Goal: Complete application form: Complete application form

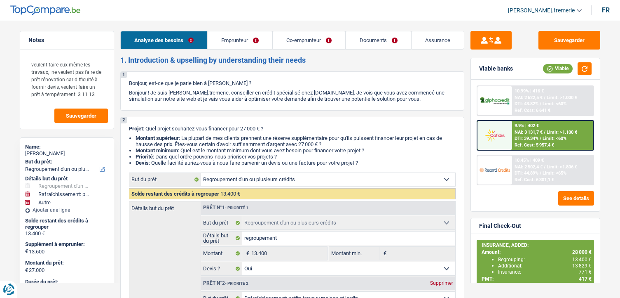
select select "refinancing"
select select "houseOrGarden"
select select "other"
select select "96"
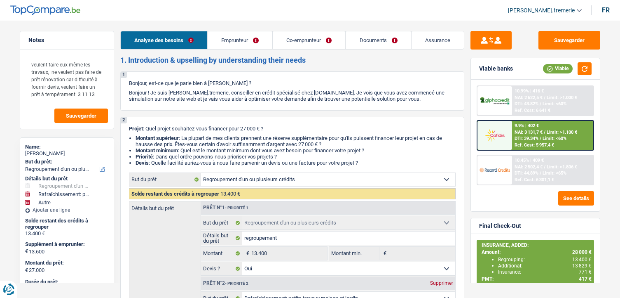
select select "refinancing"
select select "yes"
select select "houseOrGarden"
select select "not_answered"
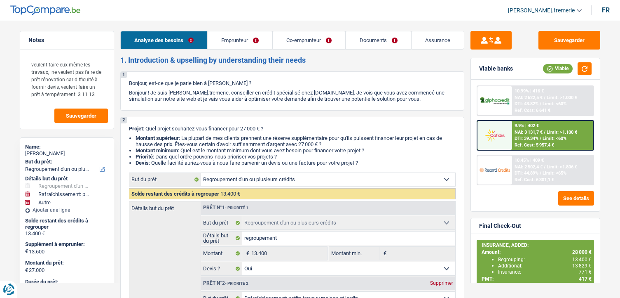
select select "other"
select select "96"
select select "independent"
select select "worker"
select select "familyAllowances"
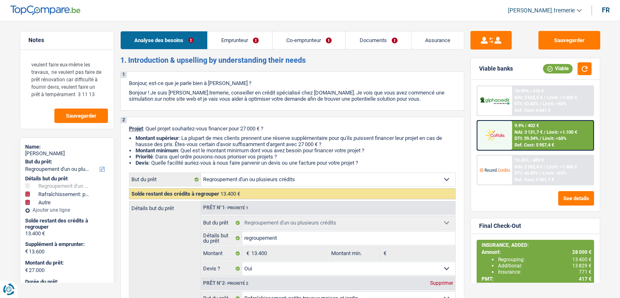
select select "netSalary"
select select "alimony"
select select "netSalary"
select select "mealVouchers"
select select "ownerWithMortgage"
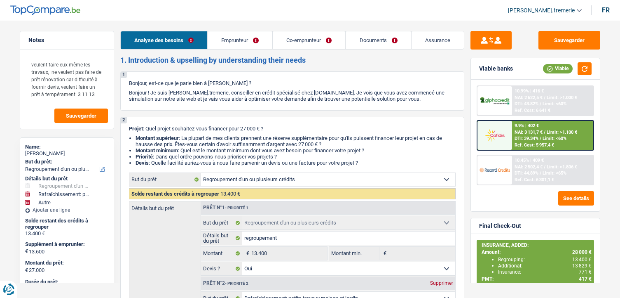
select select "mortgage"
select select "360"
select select "personalLoan"
select select "loanRepayment"
select select "60"
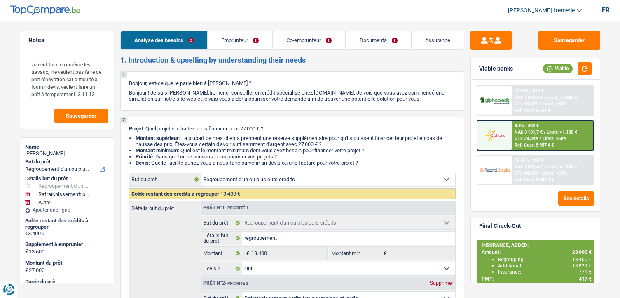
select select "refinancing"
select select "yes"
select select "houseOrGarden"
select select "not_answered"
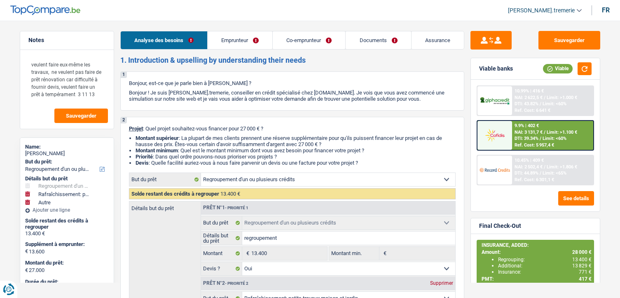
select select "other"
select select "96"
click at [243, 41] on link "Emprunteur" at bounding box center [240, 40] width 65 height 18
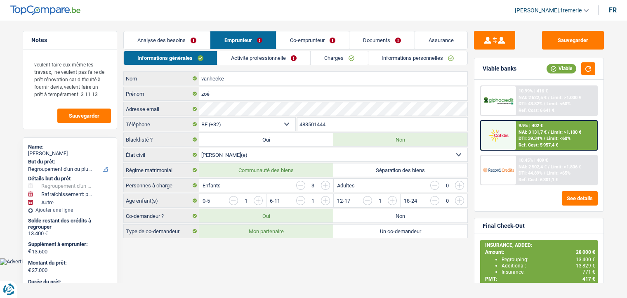
click at [381, 54] on link "Informations personnelles" at bounding box center [417, 58] width 99 height 14
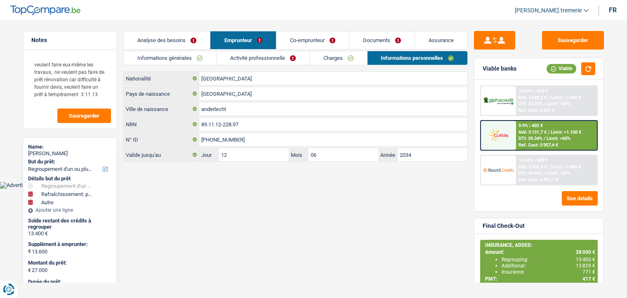
click at [193, 38] on link "Analyse des besoins" at bounding box center [167, 40] width 86 height 18
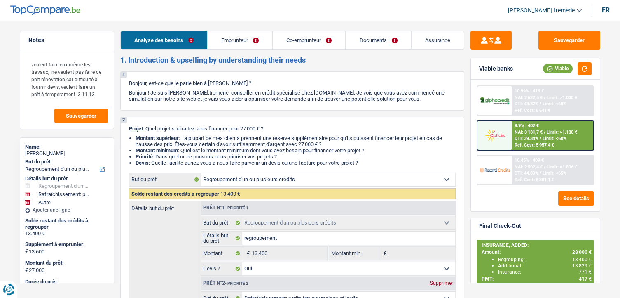
click at [255, 39] on link "Emprunteur" at bounding box center [240, 40] width 65 height 18
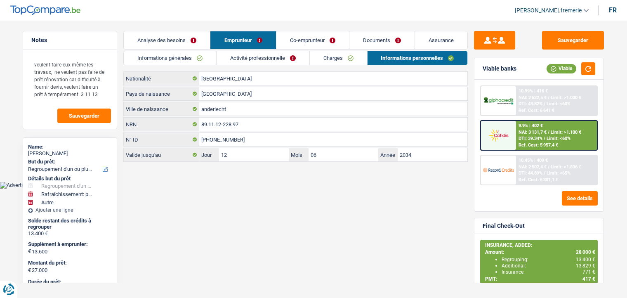
click at [333, 56] on link "Charges" at bounding box center [338, 58] width 57 height 14
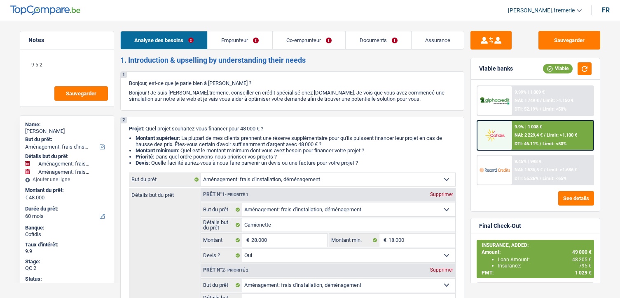
select select "movingOrInstallation"
select select "60"
select select "movingOrInstallation"
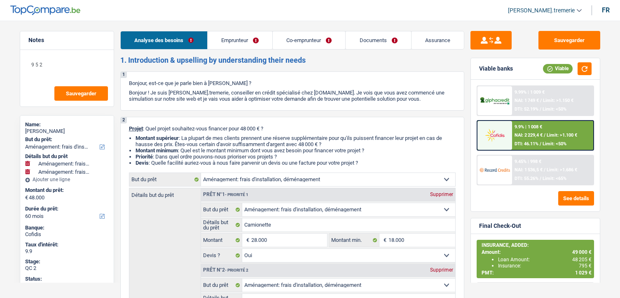
select select "movingOrInstallation"
select select "yes"
select select "movingOrInstallation"
select select "yes"
select select "60"
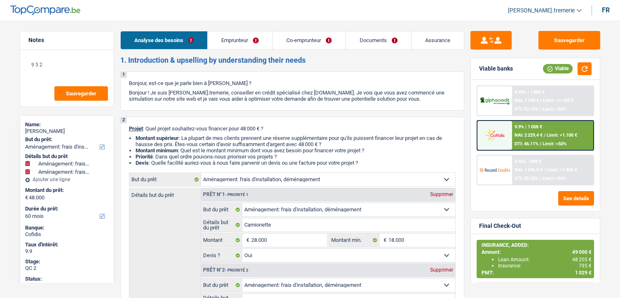
select select "worker"
select select "housewife"
select select "netSalary"
select select "familyAllowances"
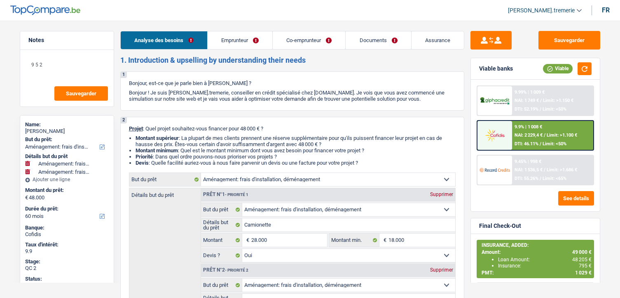
select select "rents"
select select "carLoan"
select select "72"
select select "movingOrInstallation"
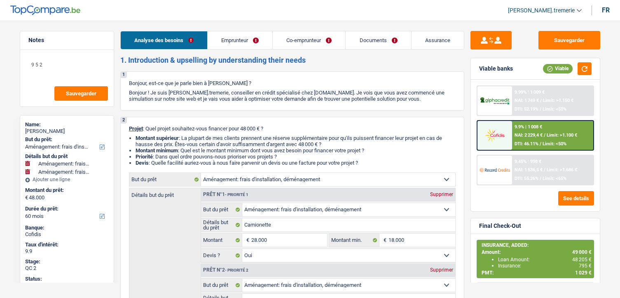
select select "yes"
select select "movingOrInstallation"
select select "yes"
select select "60"
click at [240, 35] on link "Emprunteur" at bounding box center [240, 40] width 65 height 18
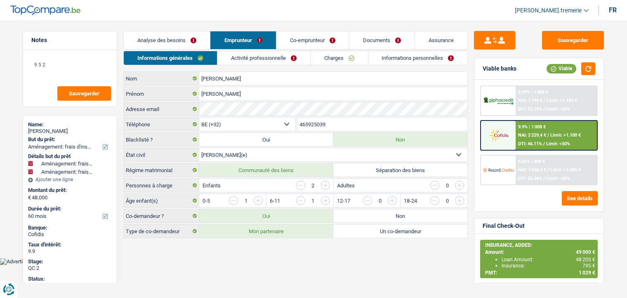
click at [385, 56] on link "Informations personnelles" at bounding box center [417, 58] width 99 height 14
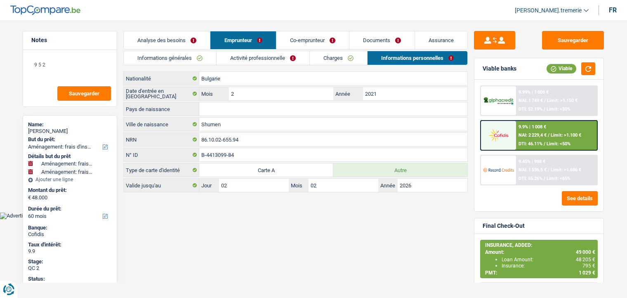
click at [187, 39] on link "Analyse des besoins" at bounding box center [167, 40] width 86 height 18
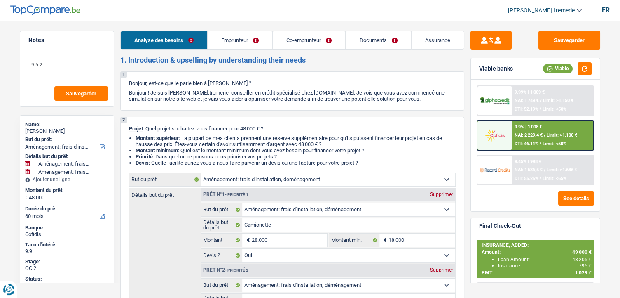
click at [239, 44] on link "Emprunteur" at bounding box center [240, 40] width 65 height 18
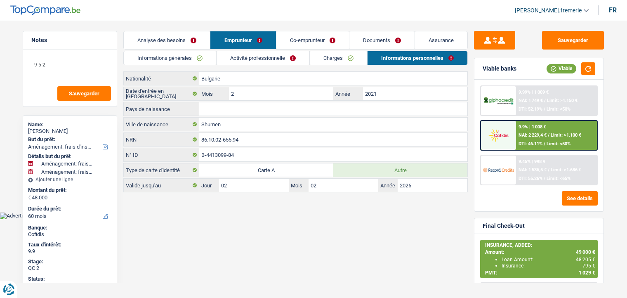
click at [334, 59] on link "Charges" at bounding box center [338, 58] width 57 height 14
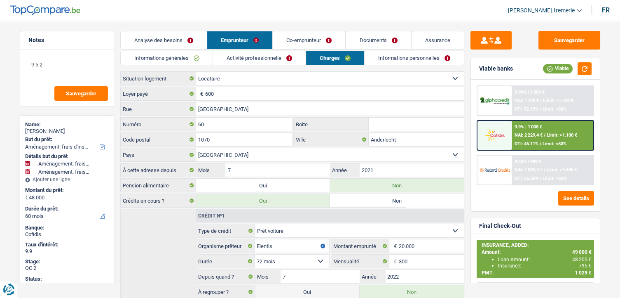
click at [368, 43] on link "Documents" at bounding box center [378, 40] width 65 height 18
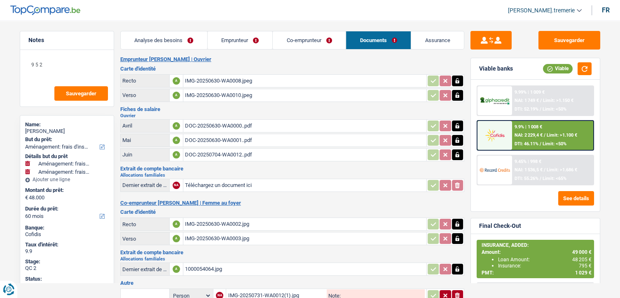
click at [229, 126] on div "DOC-20250630-WA0000..pdf" at bounding box center [305, 126] width 240 height 12
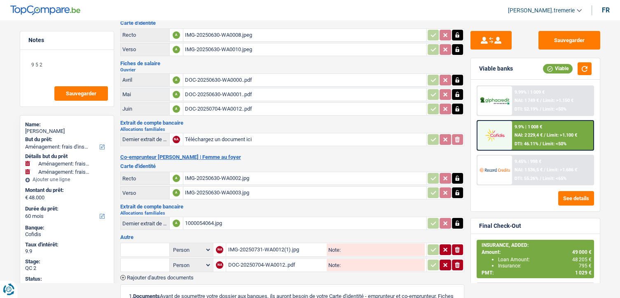
click at [259, 249] on div "IMG-20250731-WA0012(1).jpg" at bounding box center [276, 249] width 97 height 12
click at [238, 260] on div "DOC-20250704-WA0012..pdf" at bounding box center [276, 265] width 97 height 12
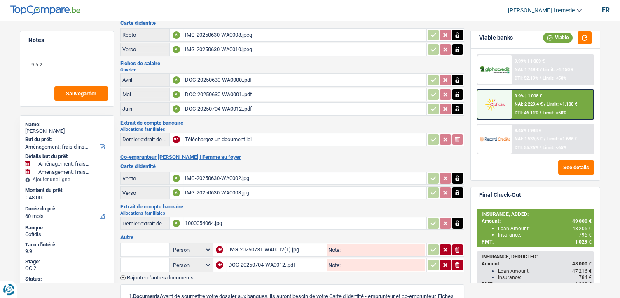
scroll to position [31, 0]
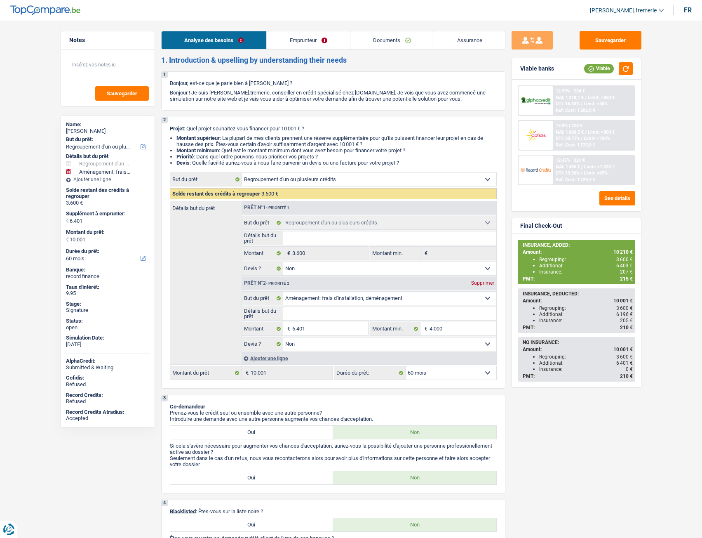
select select "refinancing"
select select "movingOrInstallation"
select select "60"
select select "refinancing"
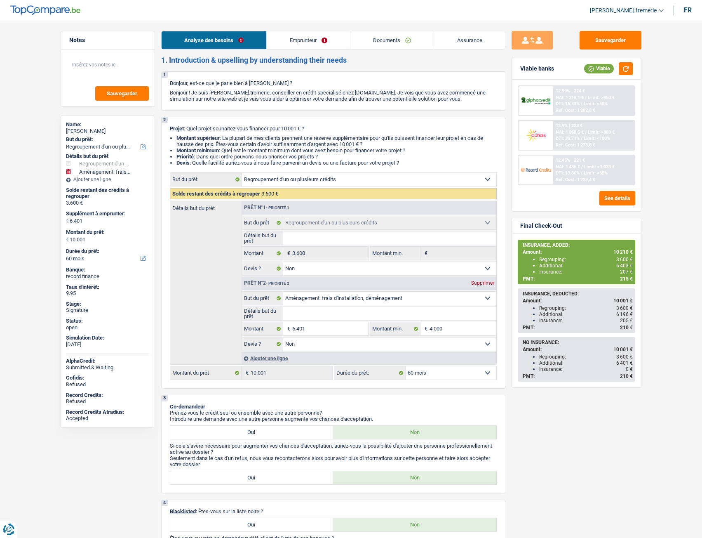
select select "refinancing"
select select "false"
select select "movingOrInstallation"
select select "false"
select select "60"
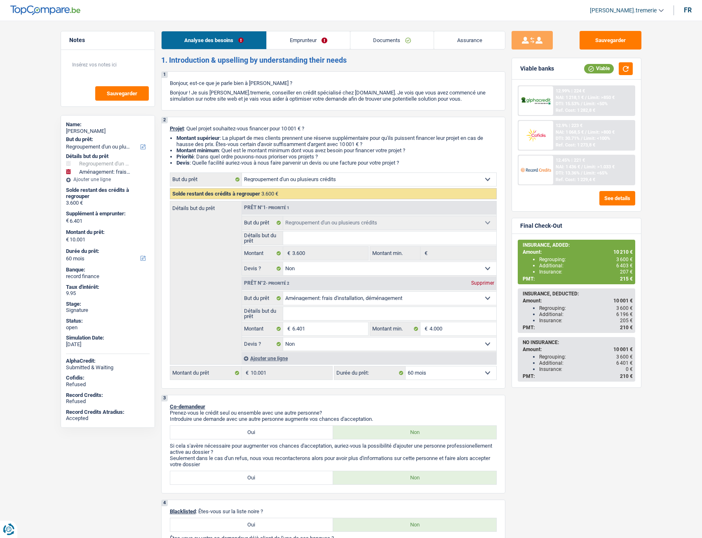
select select "worker"
select select "netSalary"
select select "mealVouchers"
select select "liveWithParents"
select select "personalLoan"
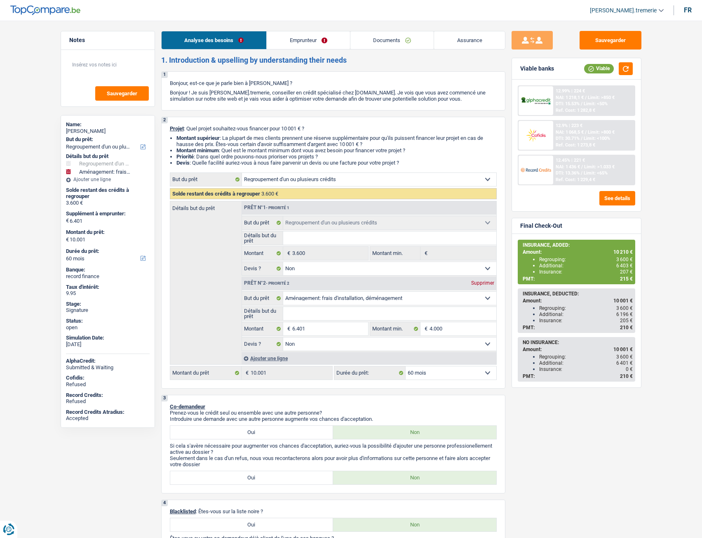
select select "homeFurnishingOrRelocation"
select select "48"
select select "refinancing"
select select "false"
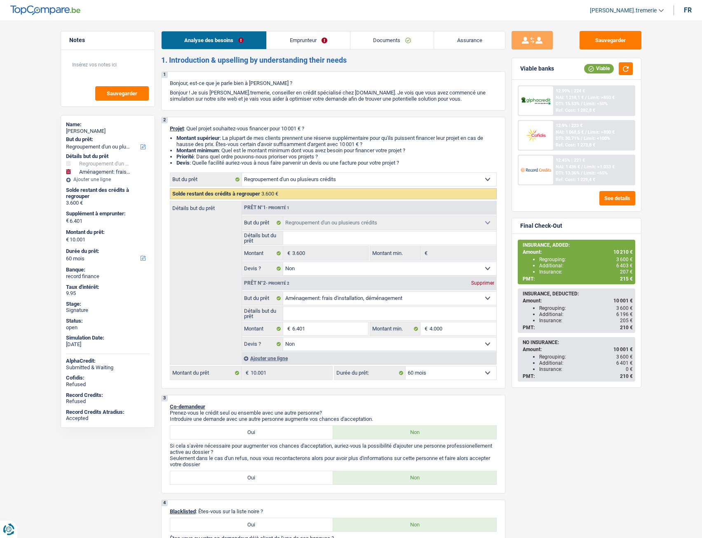
select select "movingOrInstallation"
select select "false"
select select "60"
click at [420, 33] on link "Documents" at bounding box center [392, 40] width 84 height 18
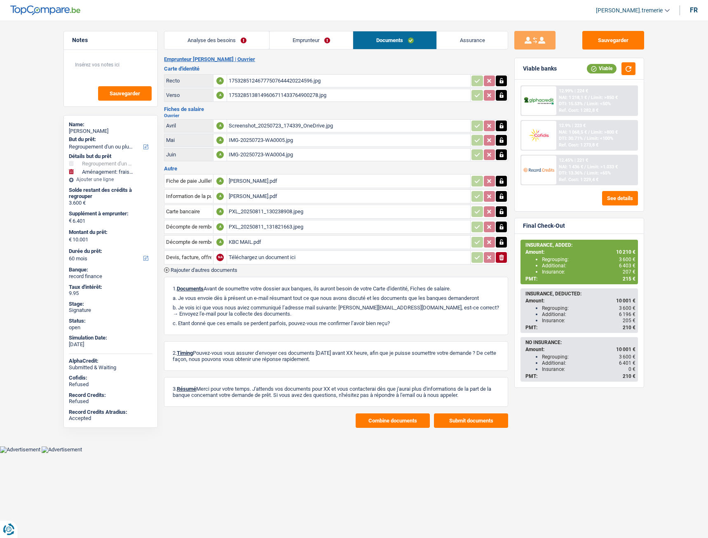
click at [259, 196] on div "[PERSON_NAME].pdf" at bounding box center [349, 196] width 240 height 12
click at [383, 415] on button "Combine documents" at bounding box center [393, 420] width 74 height 14
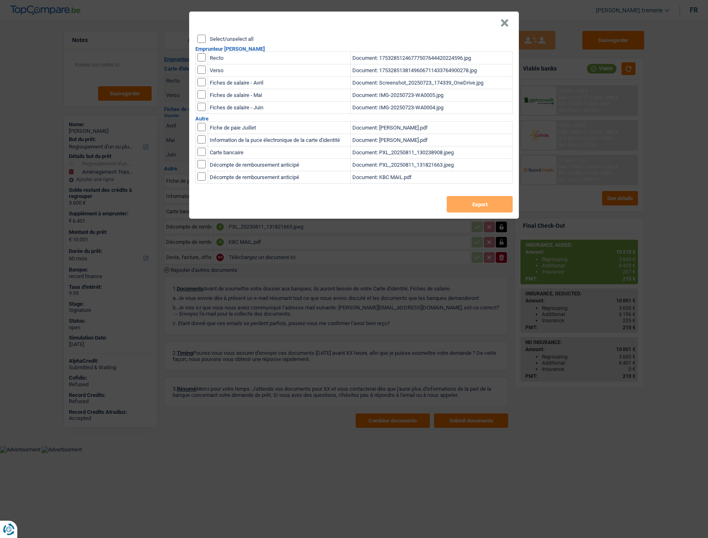
click at [202, 40] on input "Select/unselect all" at bounding box center [201, 39] width 8 height 8
checkbox input "true"
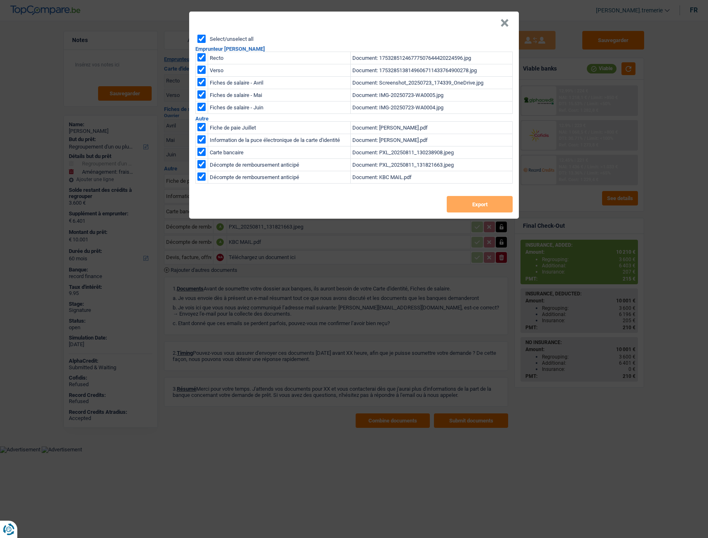
checkbox input "true"
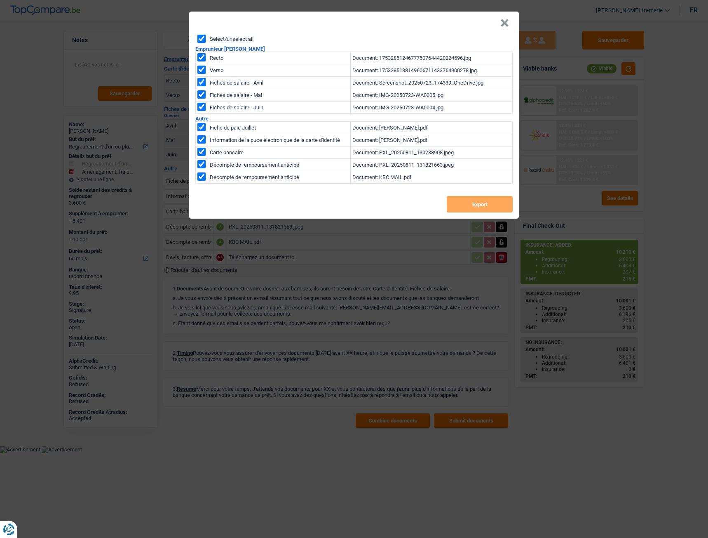
checkbox input "true"
click at [489, 205] on button "Export" at bounding box center [480, 204] width 66 height 16
click at [506, 26] on button "×" at bounding box center [505, 23] width 9 height 8
